Goal: Information Seeking & Learning: Learn about a topic

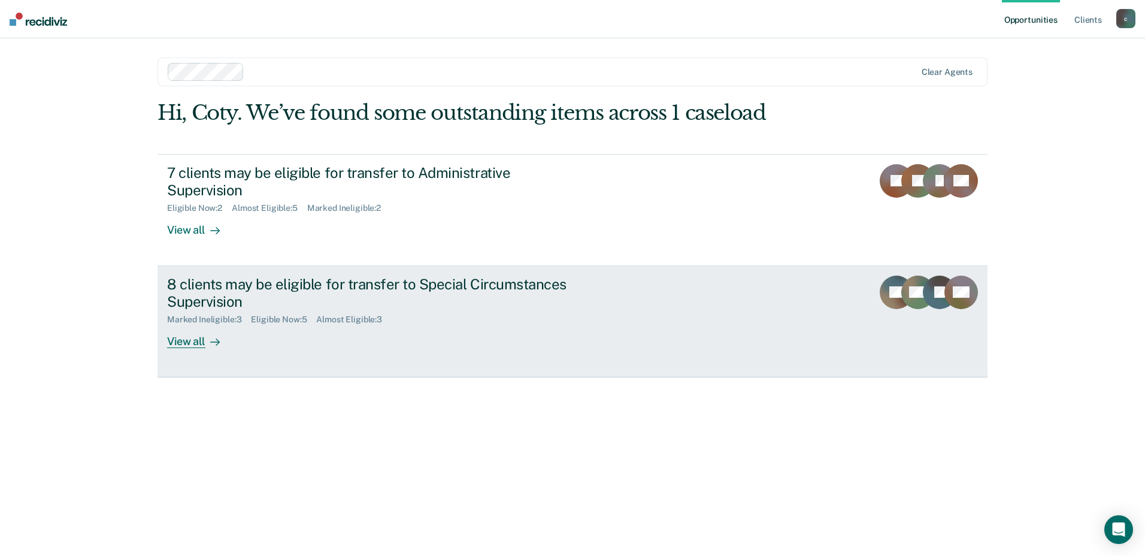
click at [515, 310] on div "Marked Ineligible : 3 Eligible Now : 5 Almost Eligible : 3" at bounding box center [377, 317] width 420 height 15
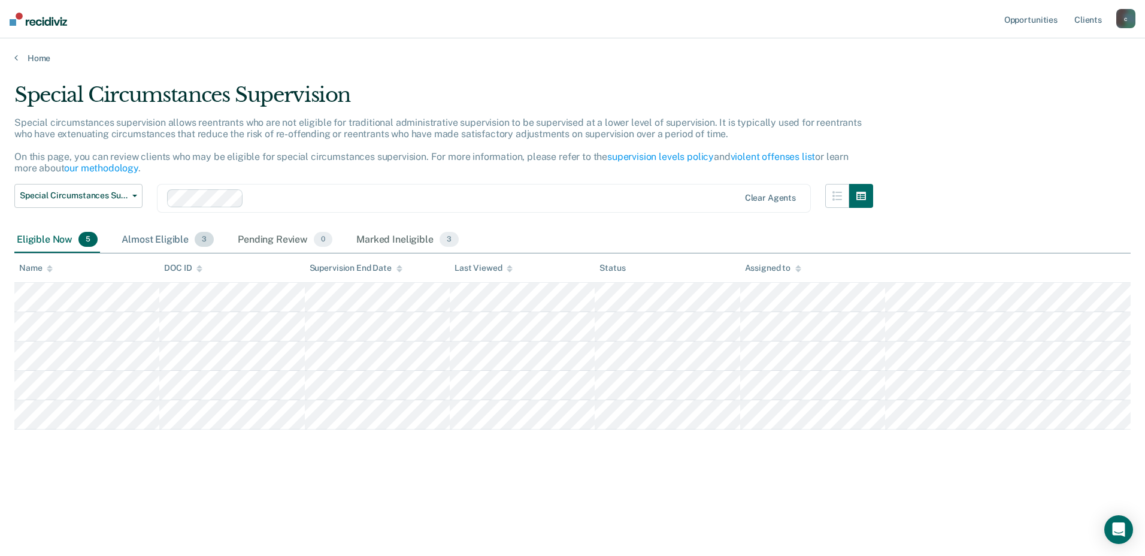
click at [170, 242] on div "Almost Eligible 3" at bounding box center [167, 240] width 97 height 26
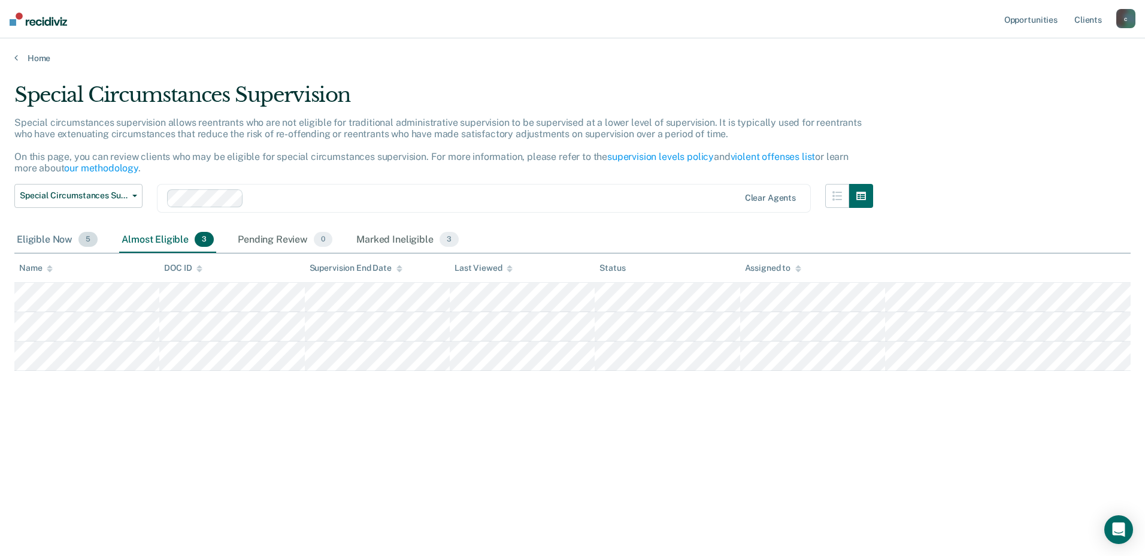
click at [31, 238] on div "Eligible Now 5" at bounding box center [57, 240] width 86 height 26
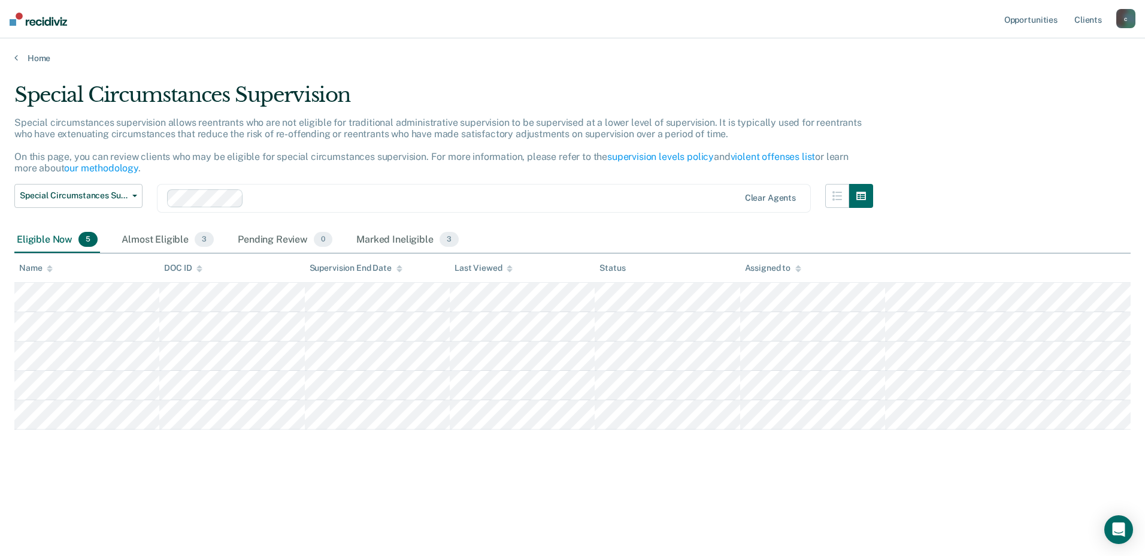
click at [1124, 19] on div "c" at bounding box center [1125, 18] width 19 height 19
drag, startPoint x: 930, startPoint y: 146, endPoint x: 1046, endPoint y: 98, distance: 125.7
click at [953, 137] on div "Special Circumstances Supervision Special circumstances supervision allows reen…" at bounding box center [572, 274] width 1116 height 383
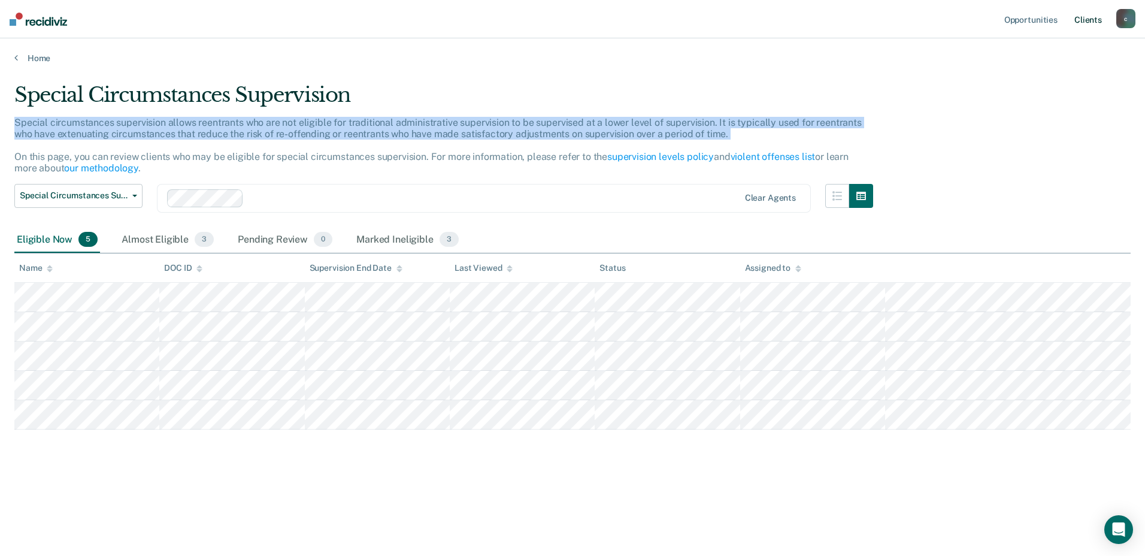
click at [1093, 29] on link "Client s" at bounding box center [1088, 19] width 32 height 38
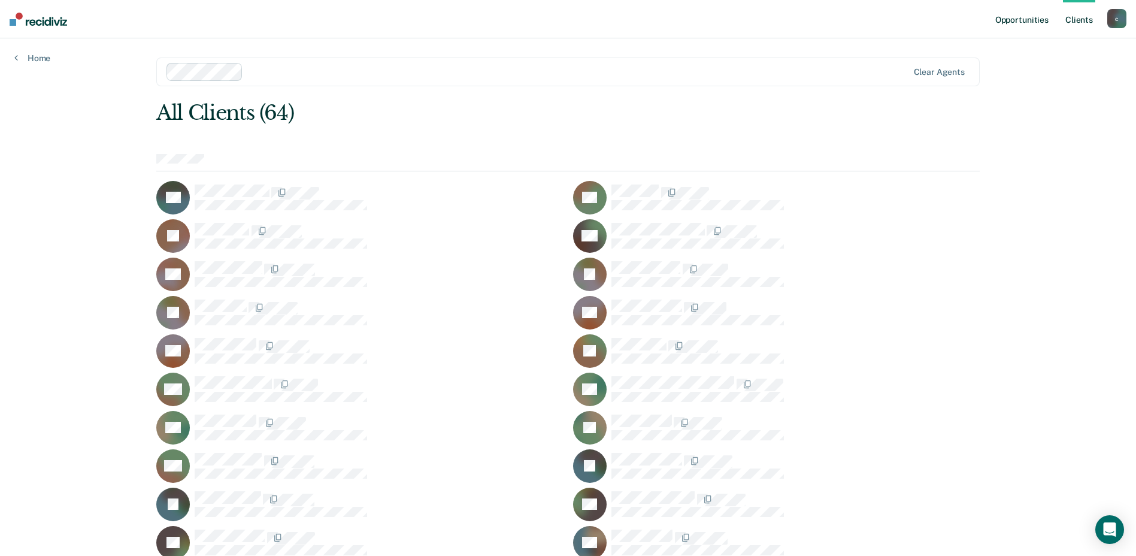
click at [1031, 23] on link "Opportunities" at bounding box center [1022, 19] width 58 height 38
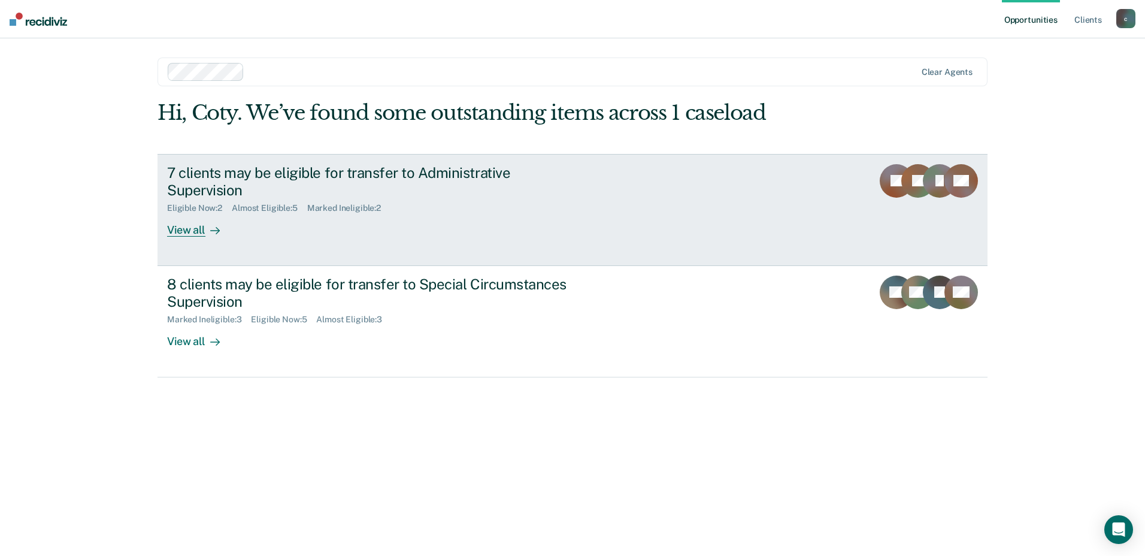
click at [192, 213] on div "View all" at bounding box center [200, 224] width 67 height 23
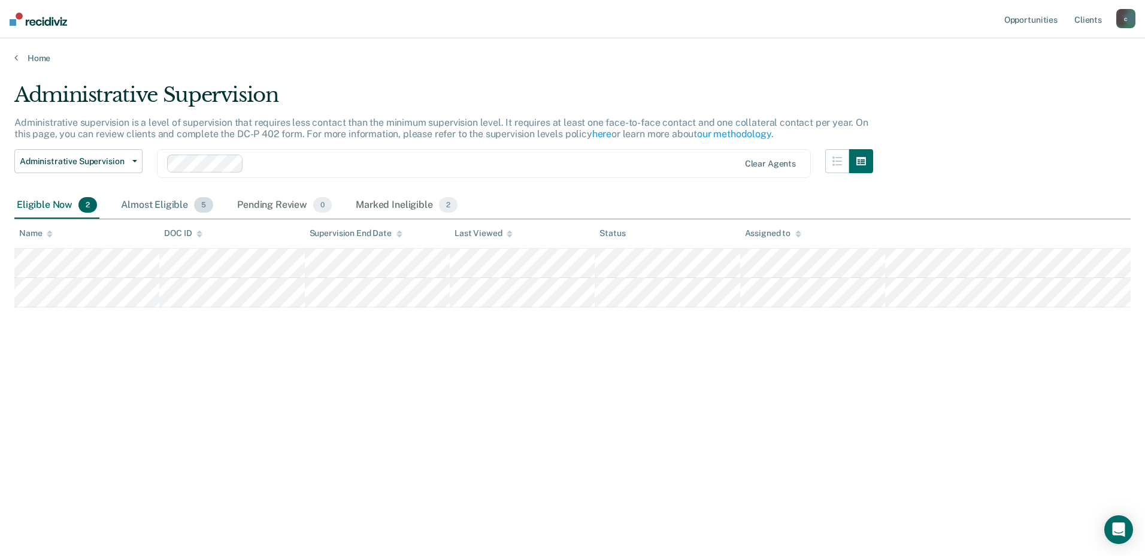
click at [144, 209] on div "Almost Eligible 5" at bounding box center [167, 205] width 97 height 26
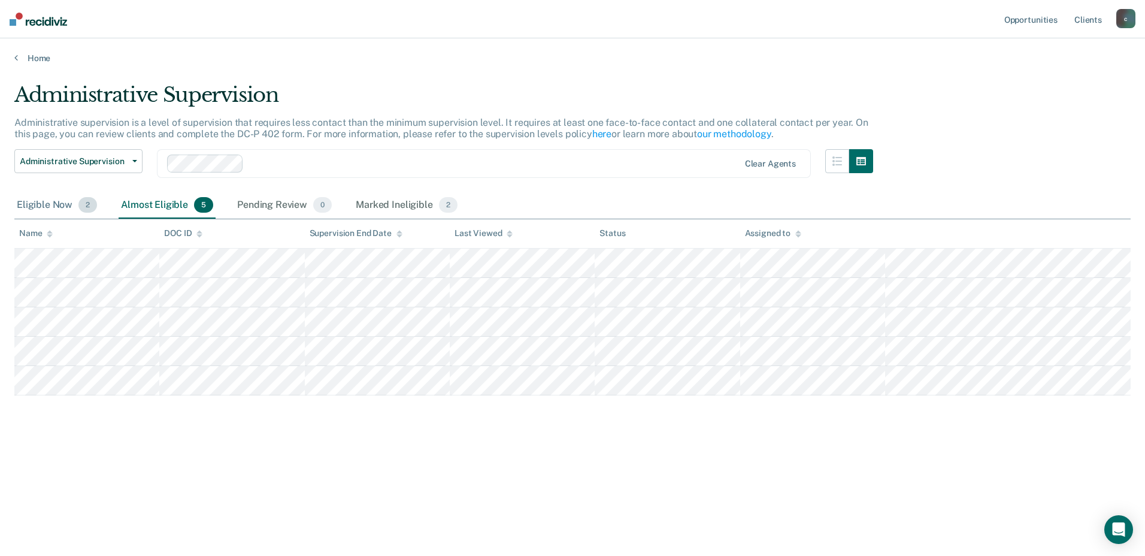
click at [25, 202] on div "Eligible Now 2" at bounding box center [56, 205] width 85 height 26
